Goal: Navigation & Orientation: Understand site structure

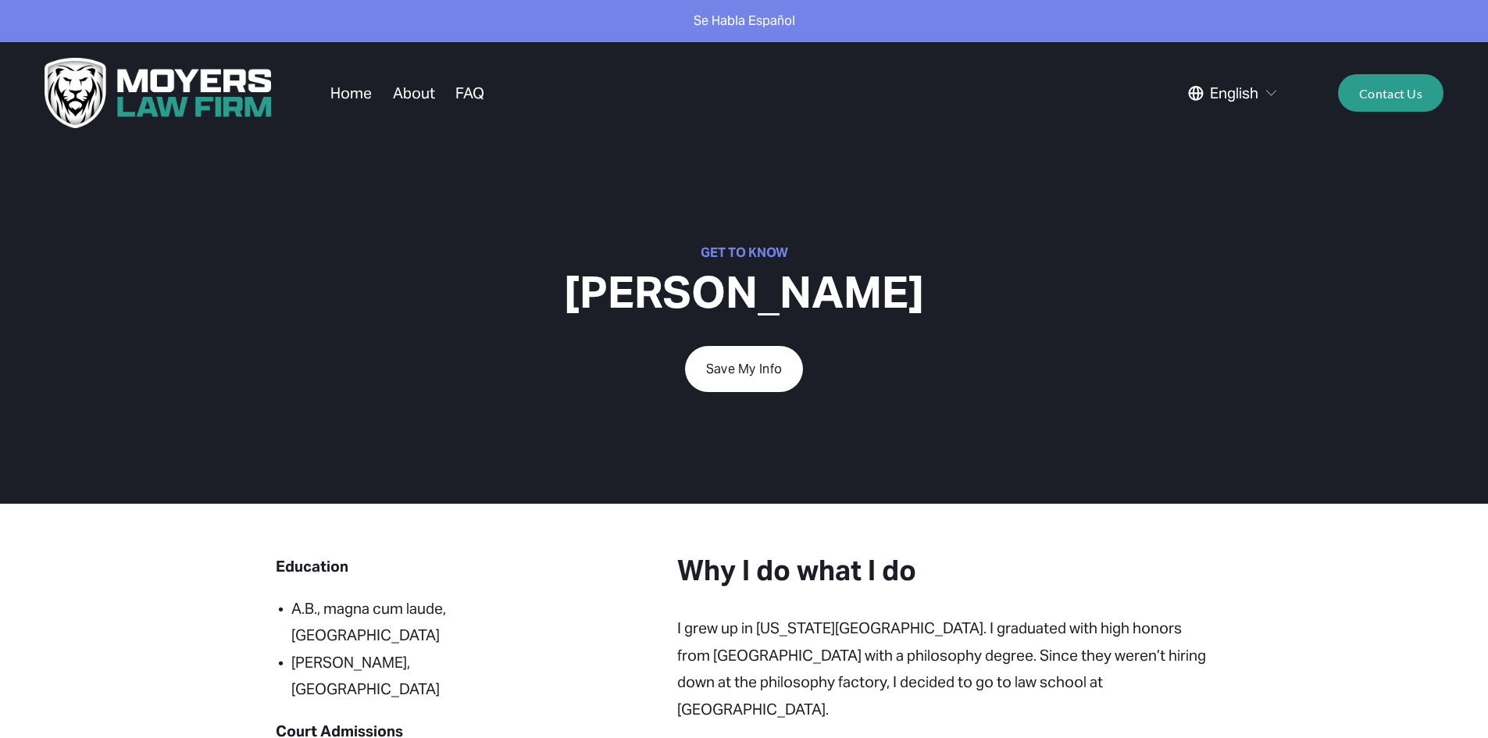
click at [354, 93] on link "Home" at bounding box center [350, 93] width 41 height 30
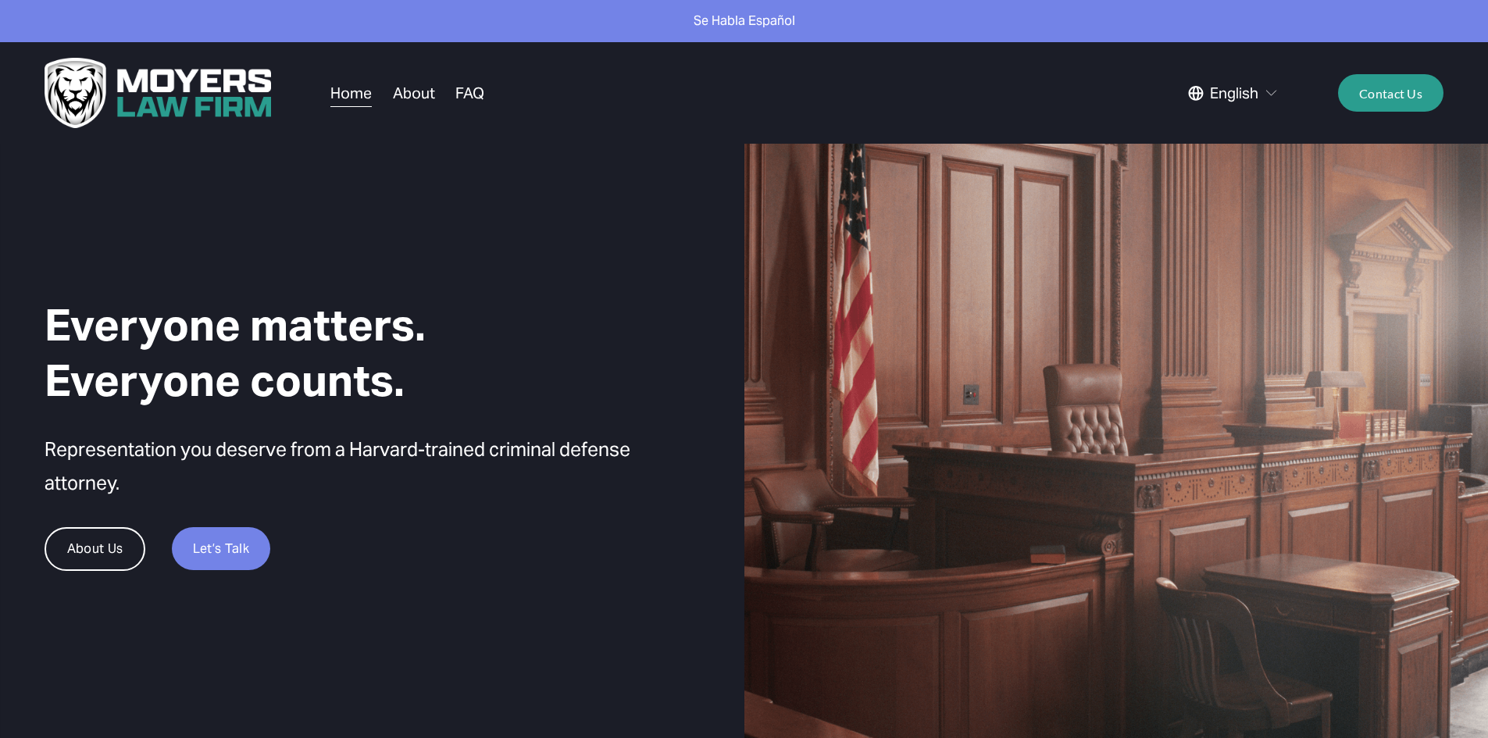
click at [427, 91] on link "About" at bounding box center [414, 93] width 42 height 30
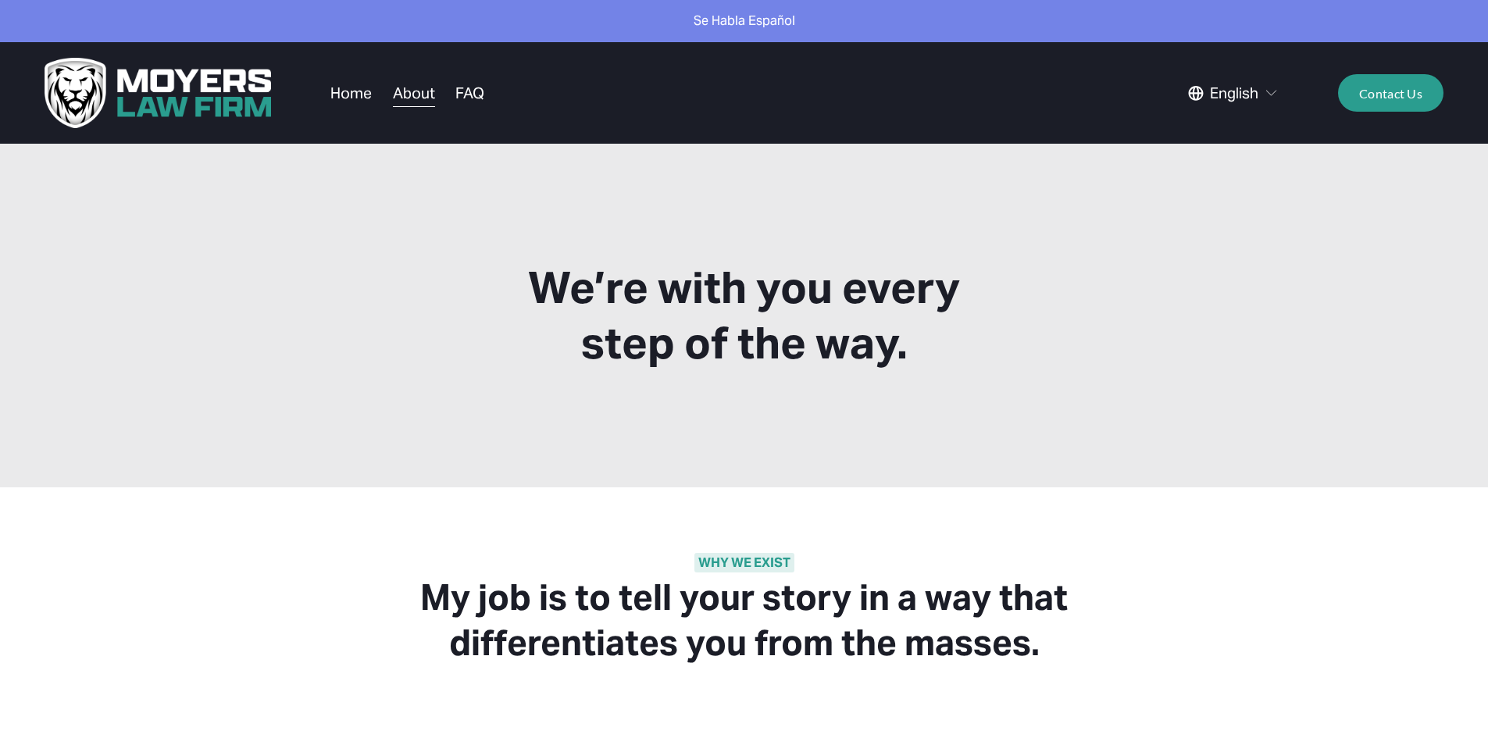
click at [476, 101] on link "FAQ" at bounding box center [469, 93] width 29 height 30
